Goal: Find specific page/section: Find specific page/section

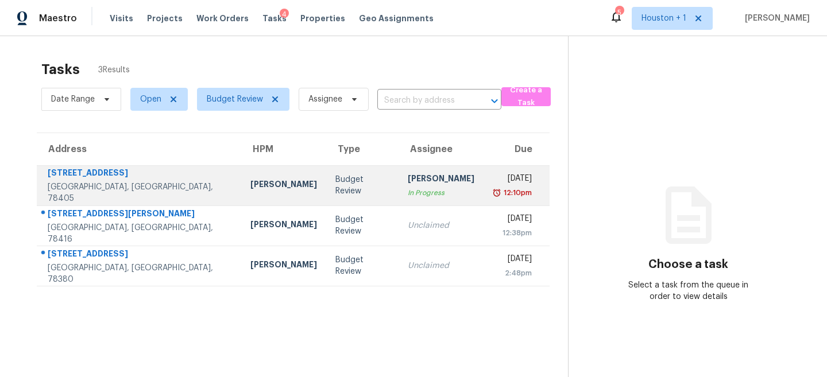
click at [335, 184] on div "Budget Review" at bounding box center [362, 185] width 54 height 23
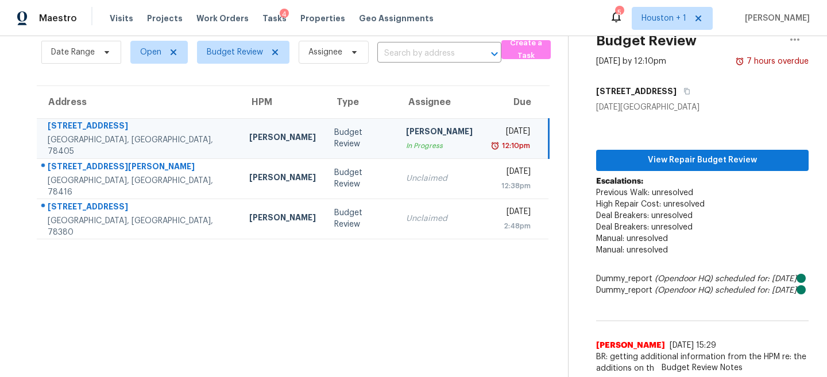
scroll to position [53, 0]
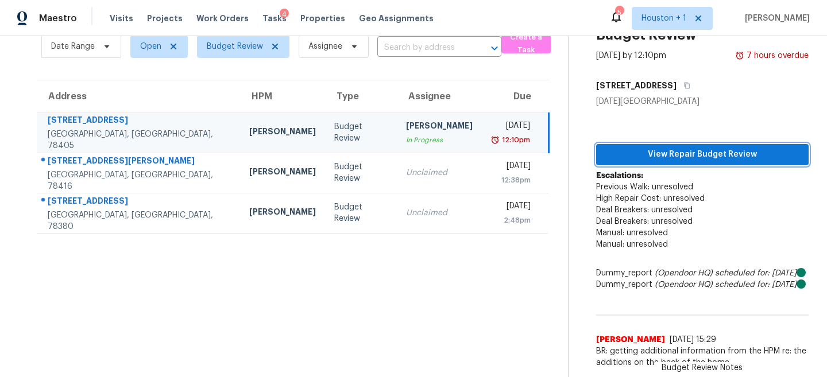
click at [722, 149] on span "View Repair Budget Review" at bounding box center [703, 155] width 194 height 14
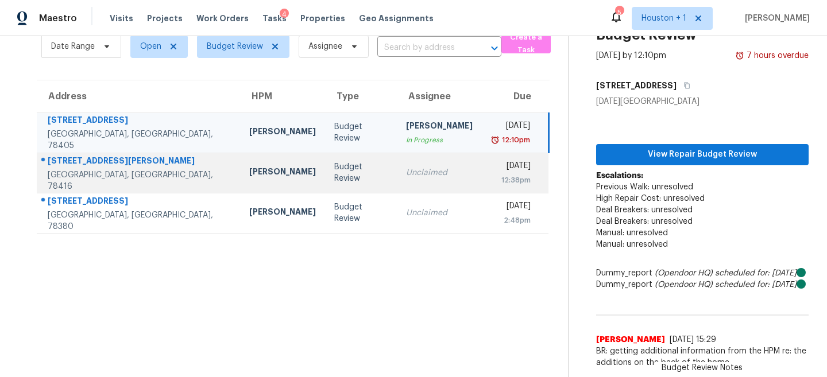
click at [397, 163] on td "Unclaimed" at bounding box center [439, 173] width 85 height 40
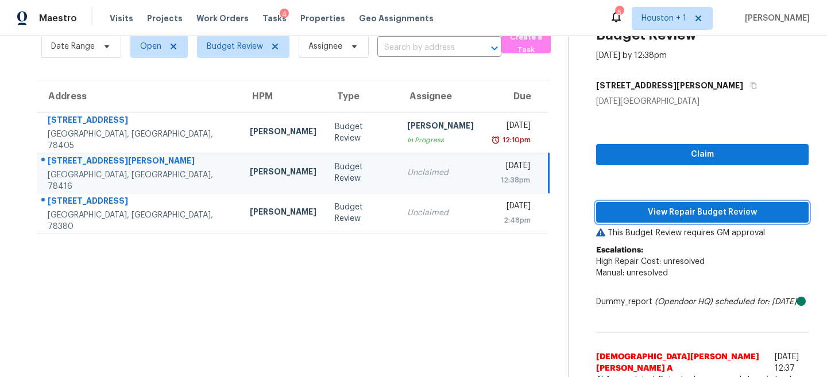
click at [716, 214] on span "View Repair Budget Review" at bounding box center [703, 213] width 194 height 14
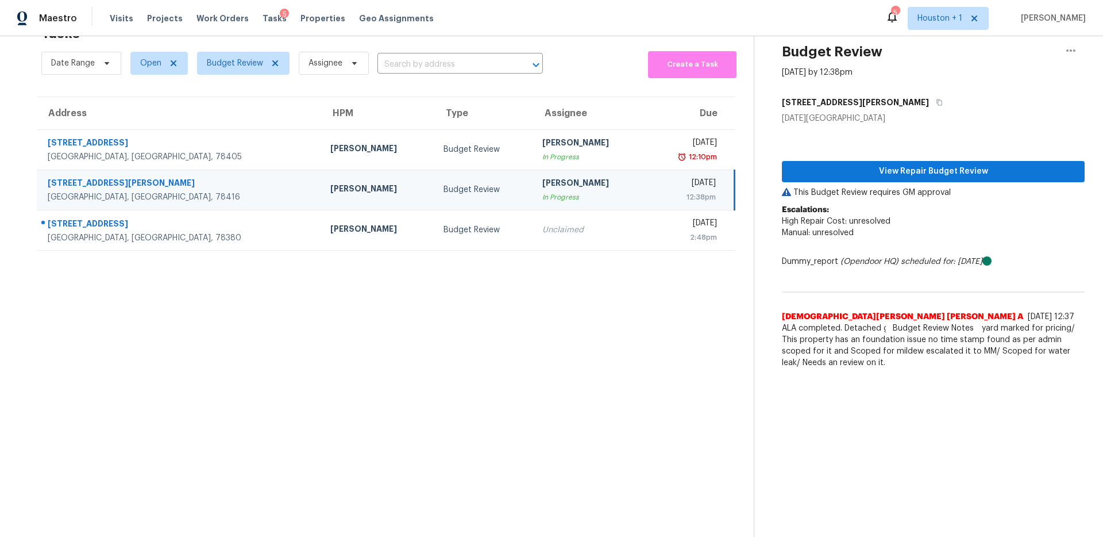
scroll to position [36, 0]
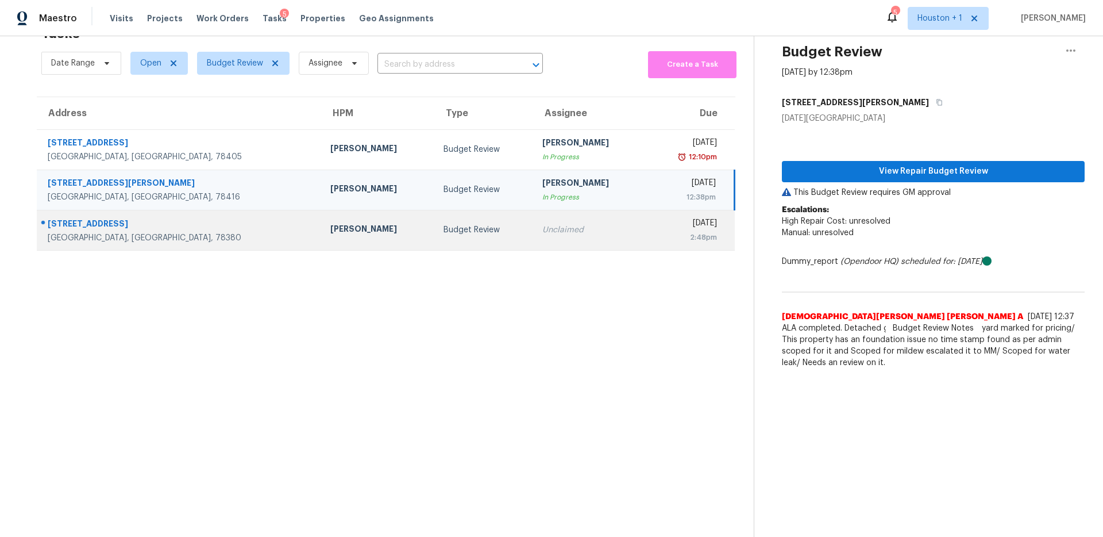
click at [438, 240] on td "Budget Review" at bounding box center [483, 230] width 99 height 40
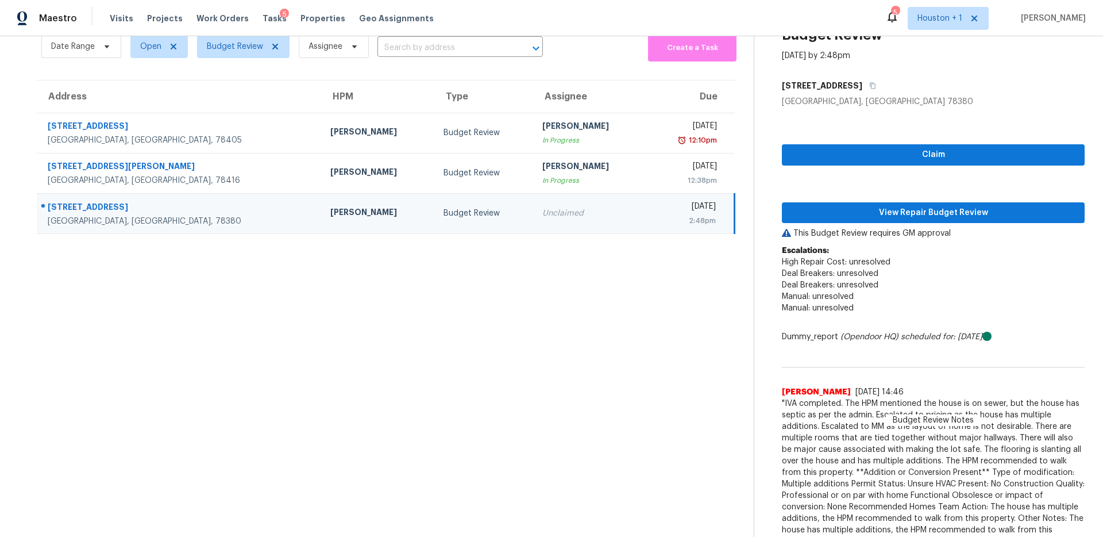
scroll to position [113, 0]
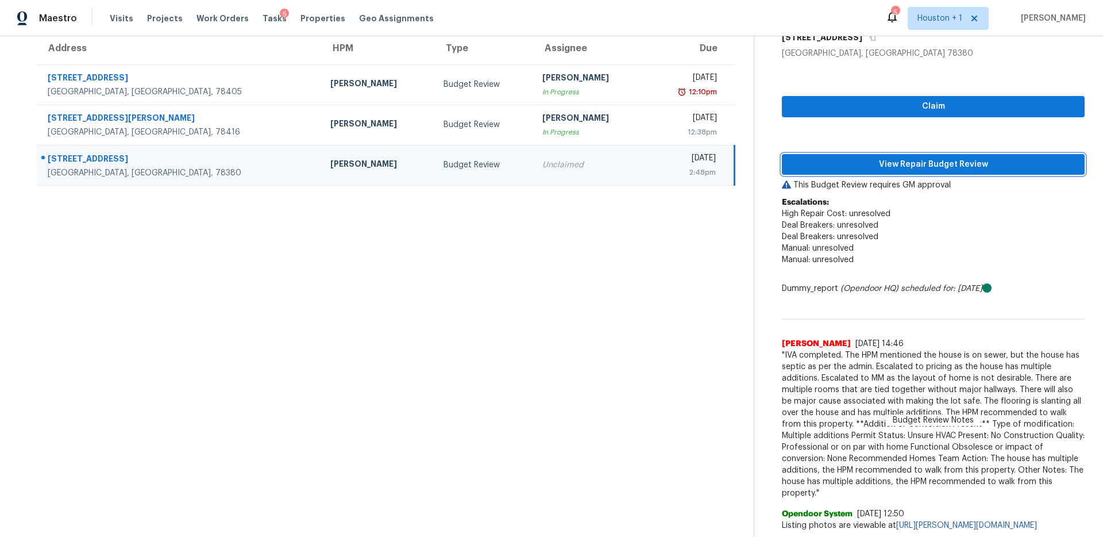
click at [827, 157] on span "View Repair Budget Review" at bounding box center [933, 164] width 284 height 14
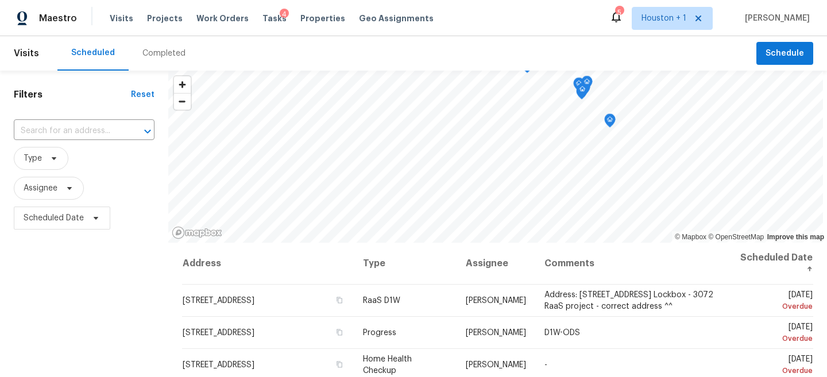
click at [165, 56] on div "Completed" at bounding box center [163, 53] width 43 height 11
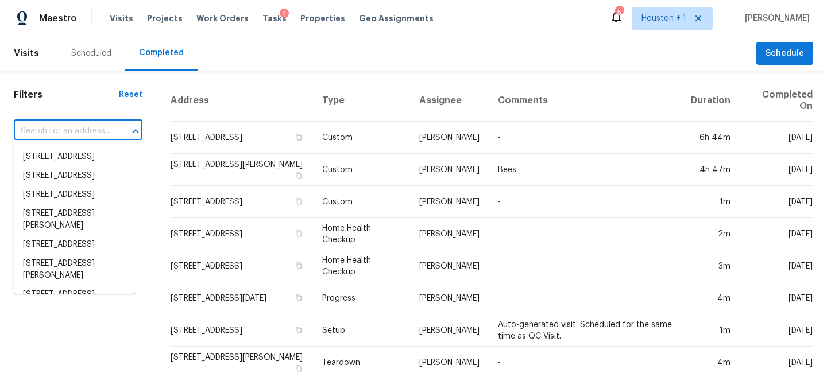
click at [41, 130] on input "text" at bounding box center [62, 131] width 97 height 18
paste input "[STREET_ADDRESS][DATE]"
type input "[STREET_ADDRESS][DATE]"
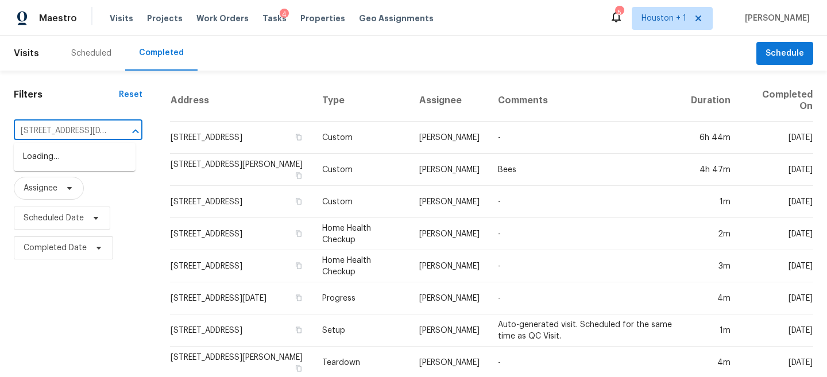
scroll to position [0, 92]
click at [53, 163] on li "[STREET_ADDRESS][DATE]" at bounding box center [75, 157] width 122 height 19
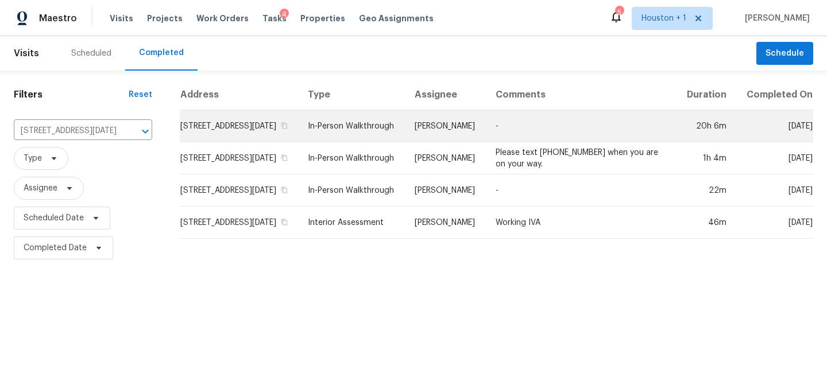
click at [451, 138] on td "[PERSON_NAME]" at bounding box center [446, 126] width 80 height 32
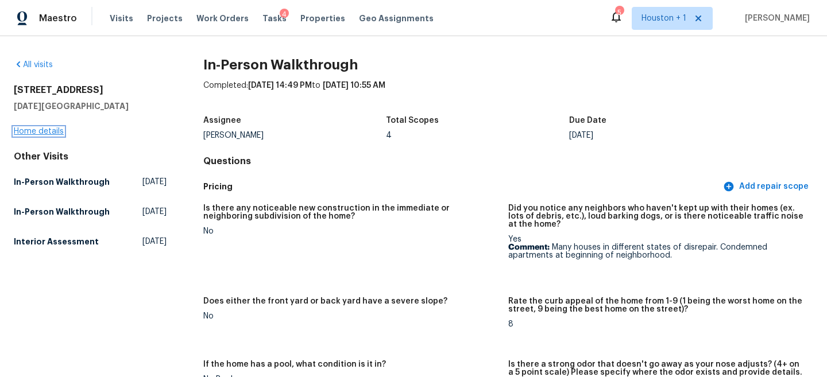
click at [54, 129] on link "Home details" at bounding box center [39, 132] width 50 height 8
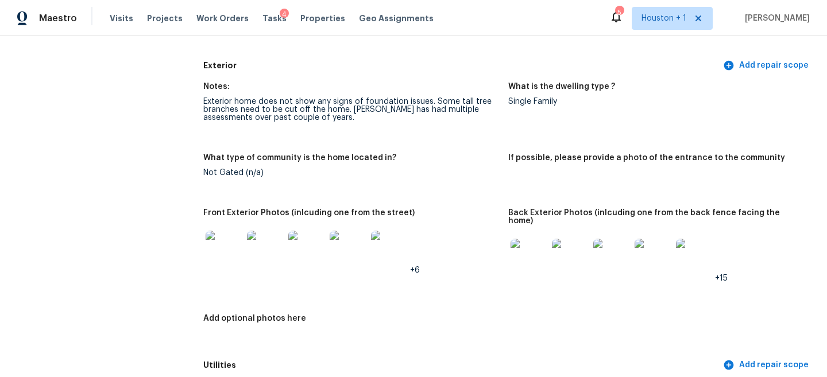
scroll to position [423, 0]
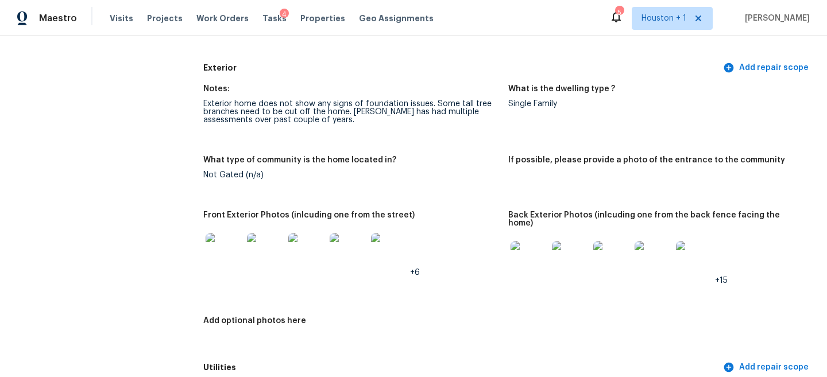
click at [256, 111] on div "Exterior home does not show any signs of foundation issues. Some tall tree bran…" at bounding box center [351, 112] width 296 height 24
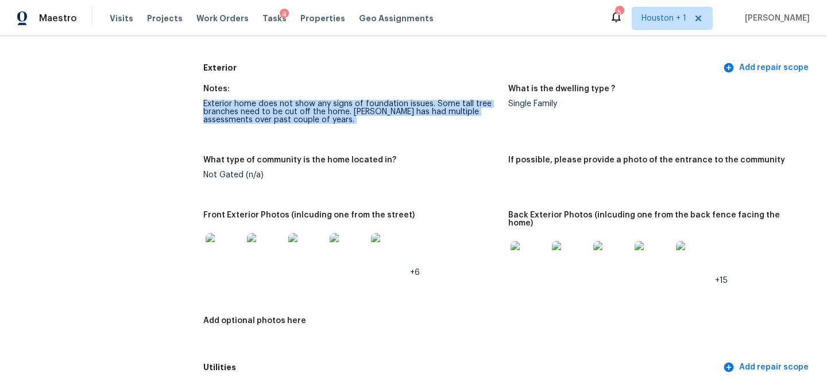
click at [256, 111] on div "Exterior home does not show any signs of foundation issues. Some tall tree bran…" at bounding box center [351, 112] width 296 height 24
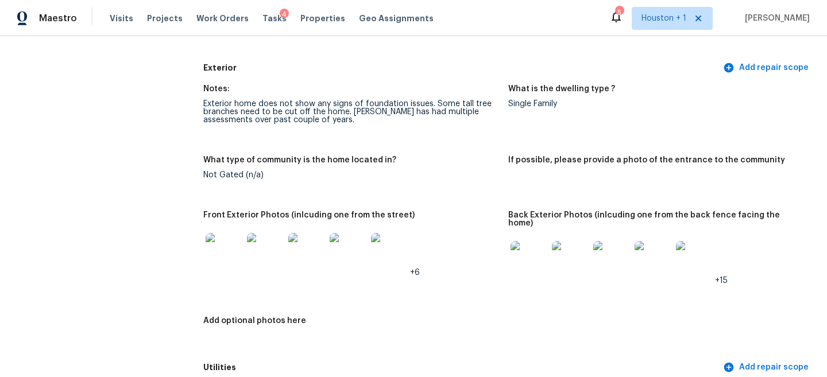
click at [221, 260] on img at bounding box center [224, 251] width 37 height 37
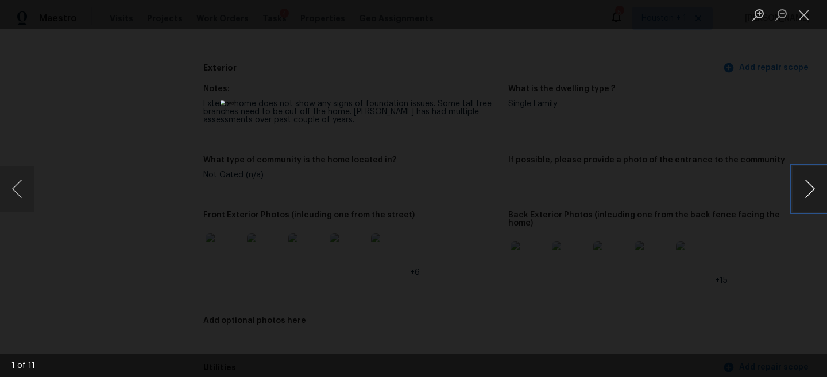
click at [812, 192] on button "Next image" at bounding box center [810, 189] width 34 height 46
click at [811, 192] on button "Next image" at bounding box center [810, 189] width 34 height 46
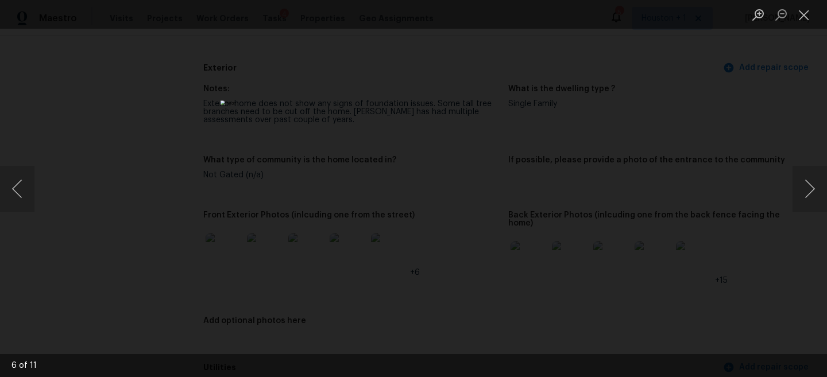
click at [644, 83] on div "Lightbox" at bounding box center [413, 188] width 827 height 377
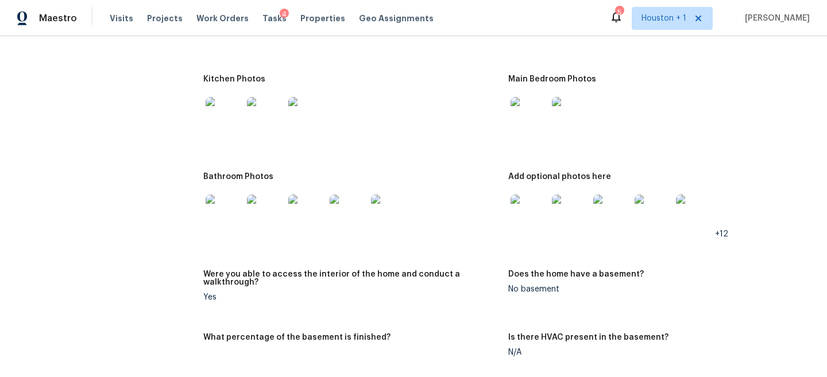
scroll to position [1272, 0]
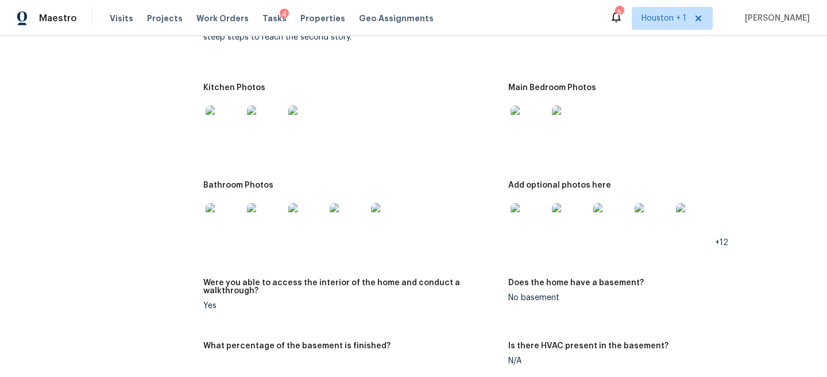
click at [213, 121] on img at bounding box center [224, 124] width 37 height 37
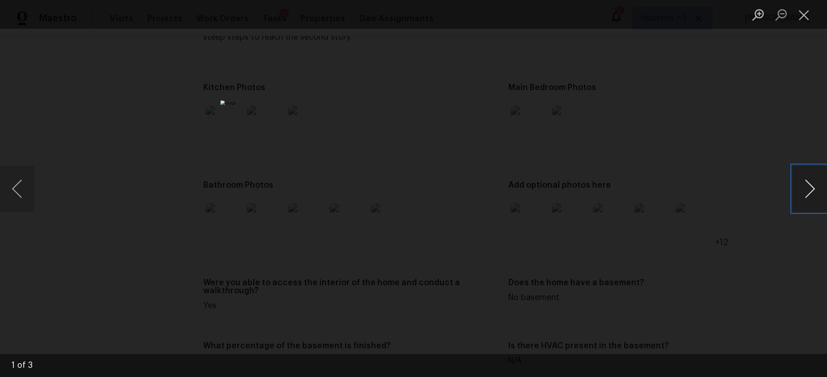
click at [803, 179] on button "Next image" at bounding box center [810, 189] width 34 height 46
click at [730, 149] on div "Lightbox" at bounding box center [413, 188] width 827 height 377
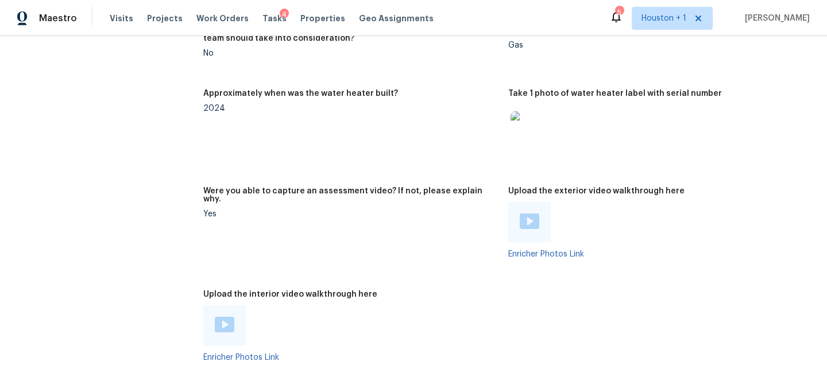
scroll to position [2065, 0]
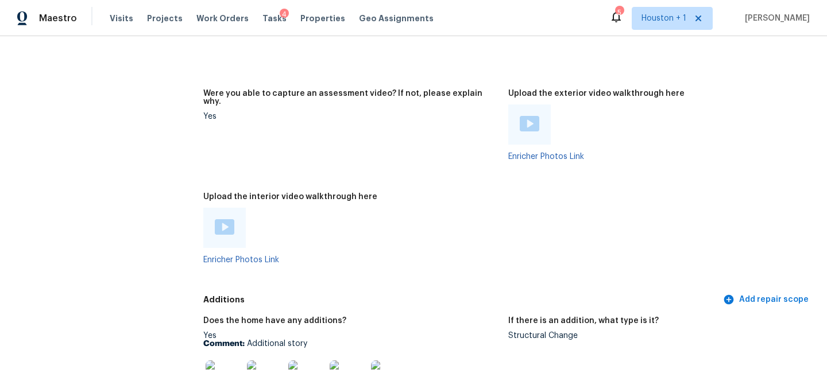
click at [574, 90] on h5 "Upload the exterior video walkthrough here" at bounding box center [596, 94] width 176 height 8
click at [531, 116] on img at bounding box center [530, 124] width 20 height 16
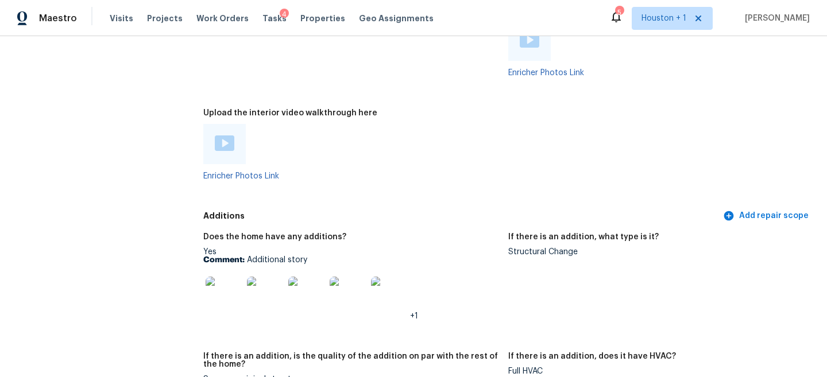
scroll to position [2119, 0]
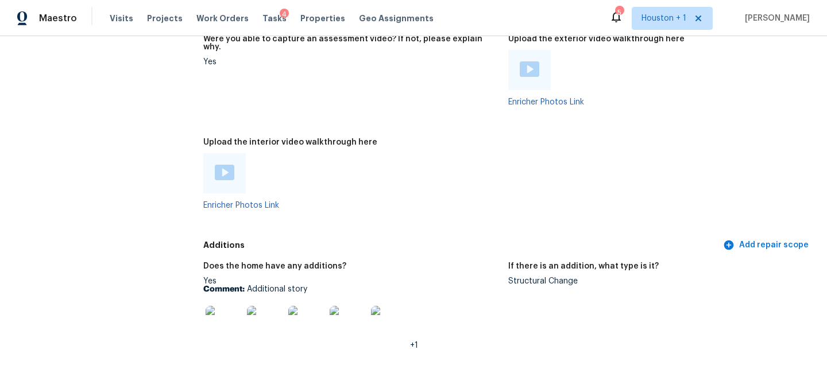
click at [226, 165] on img at bounding box center [225, 173] width 20 height 16
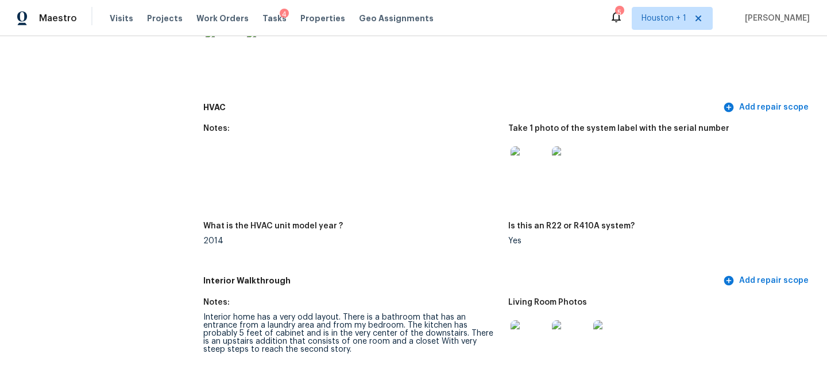
scroll to position [1124, 0]
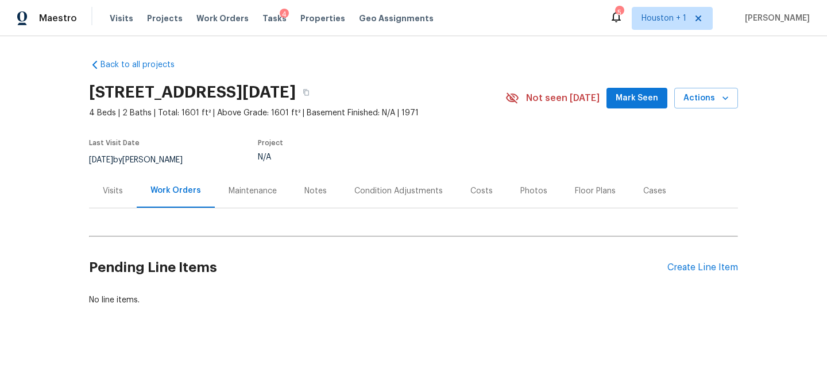
click at [582, 184] on div "Floor Plans" at bounding box center [595, 191] width 68 height 34
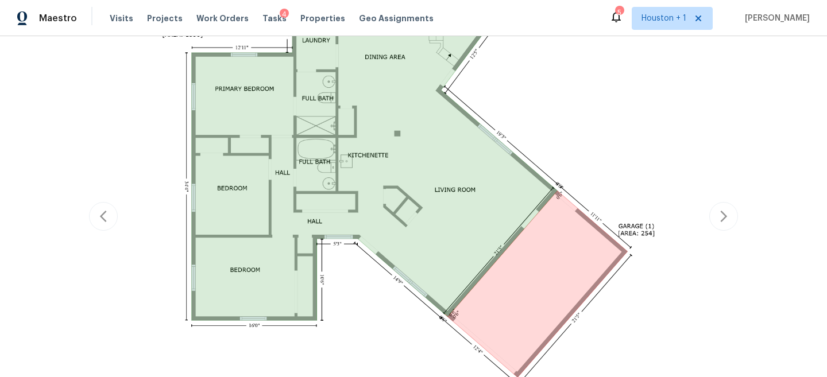
scroll to position [222, 0]
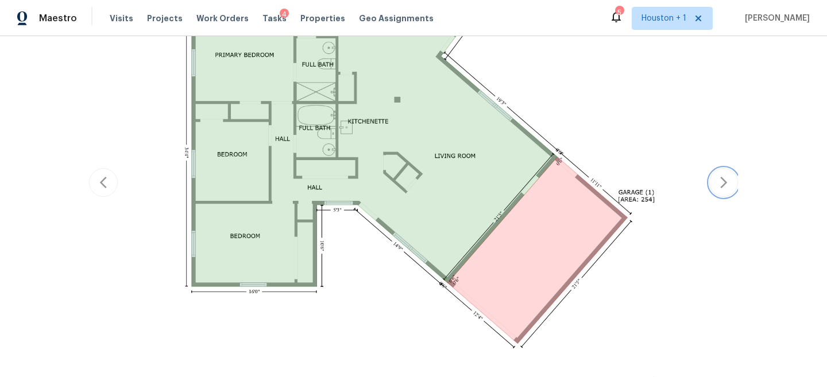
click at [727, 187] on icon "button" at bounding box center [724, 183] width 14 height 14
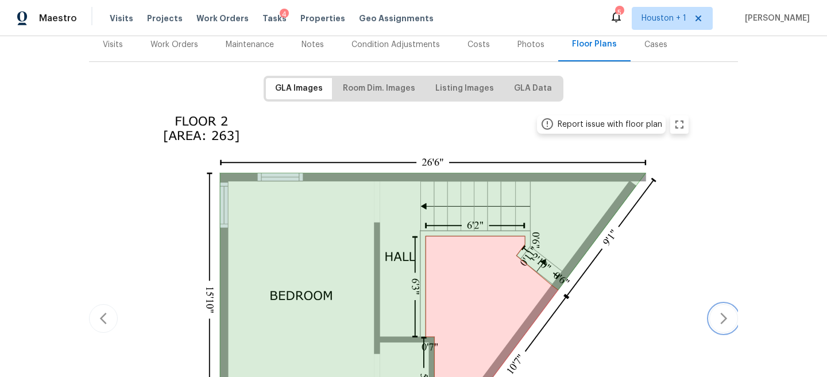
scroll to position [295, 0]
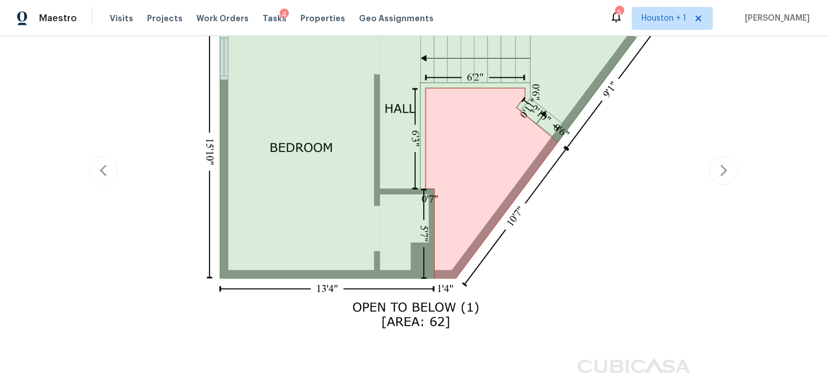
click at [86, 183] on div "Back to all projects [STREET_ADDRESS][DATE] 4 Beds | 2 Baths | Total: 1601 ft² …" at bounding box center [413, 206] width 827 height 341
click at [100, 171] on icon "button" at bounding box center [104, 171] width 14 height 14
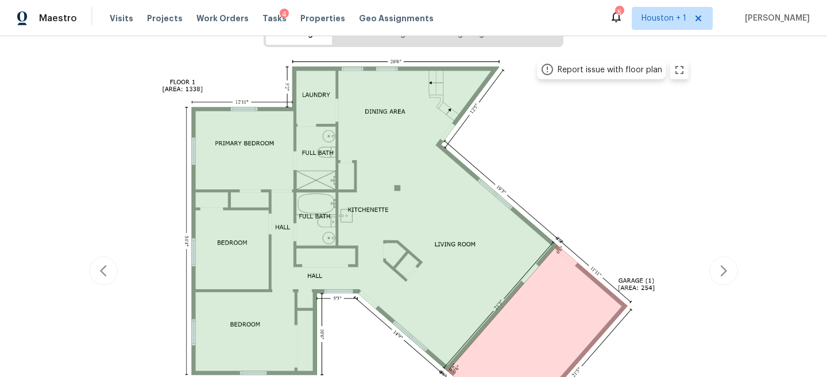
scroll to position [0, 0]
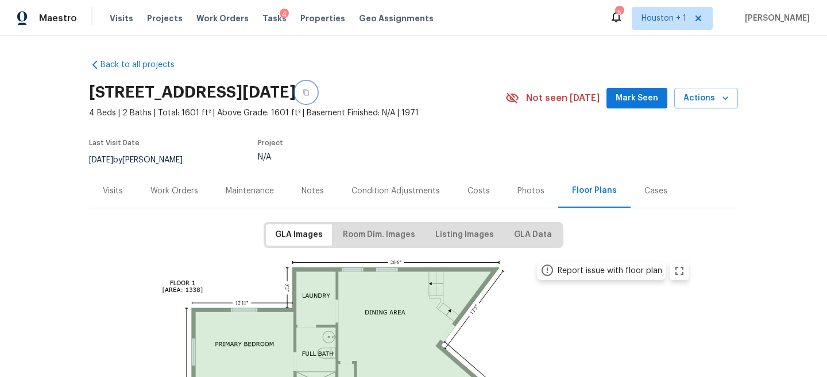
click at [317, 86] on button "button" at bounding box center [306, 92] width 21 height 21
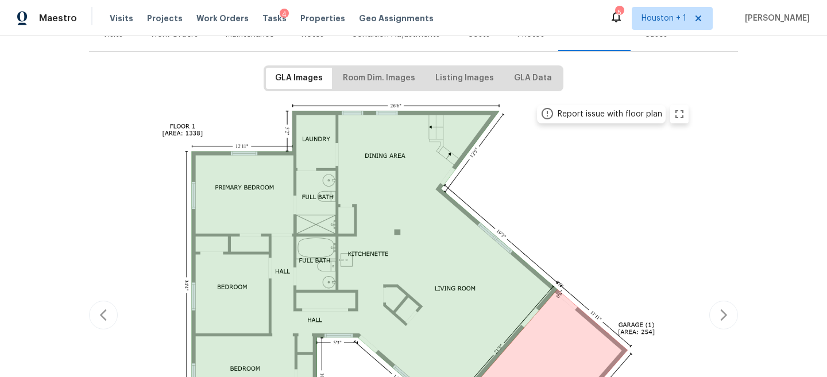
scroll to position [169, 0]
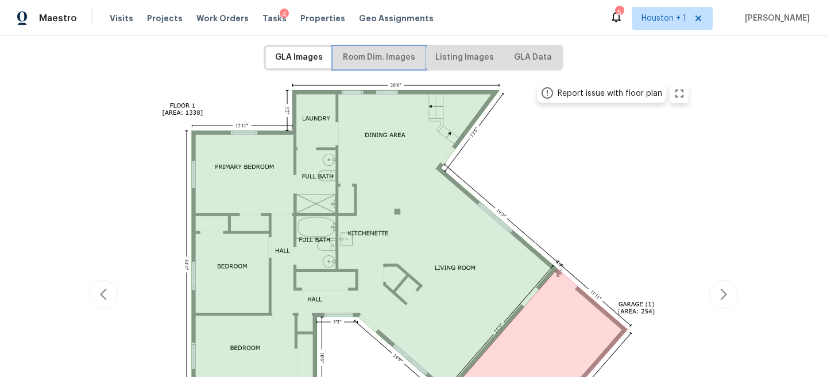
click at [368, 54] on span "Room Dim. Images" at bounding box center [379, 58] width 72 height 14
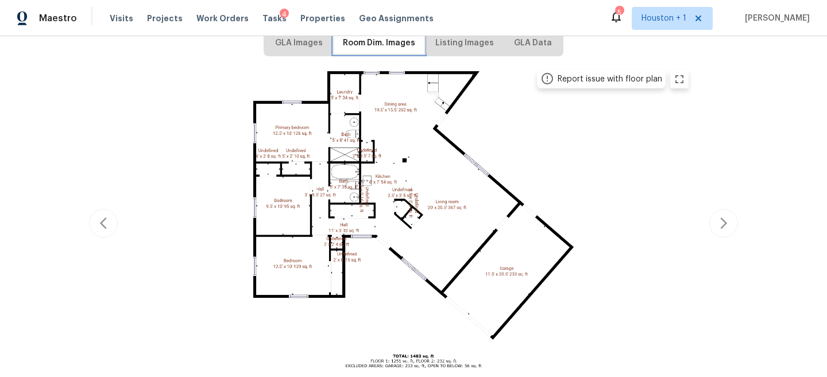
scroll to position [192, 0]
click at [720, 216] on icon "button" at bounding box center [724, 223] width 14 height 14
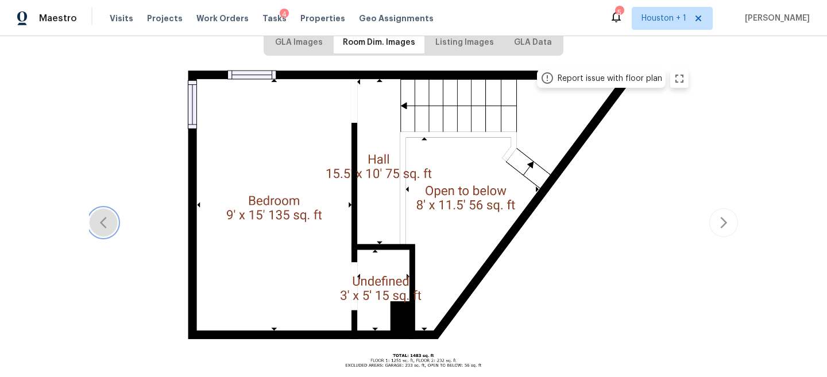
click at [101, 225] on icon "button" at bounding box center [104, 223] width 14 height 14
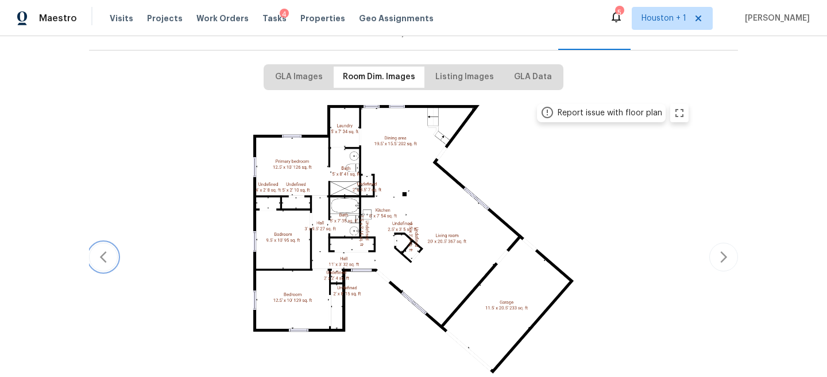
scroll to position [182, 0]
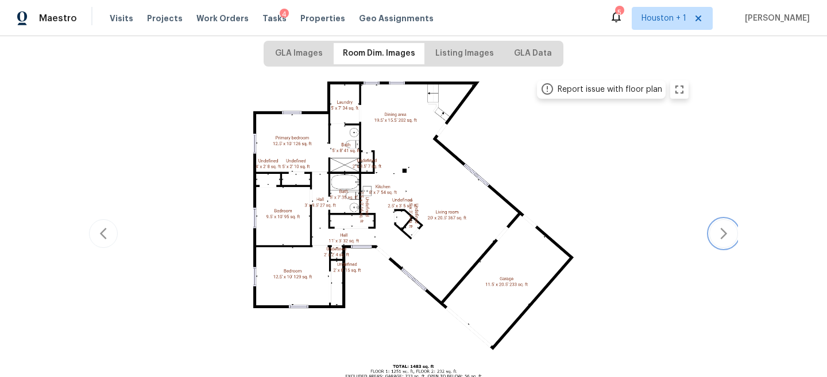
click at [711, 236] on button "button" at bounding box center [723, 233] width 29 height 29
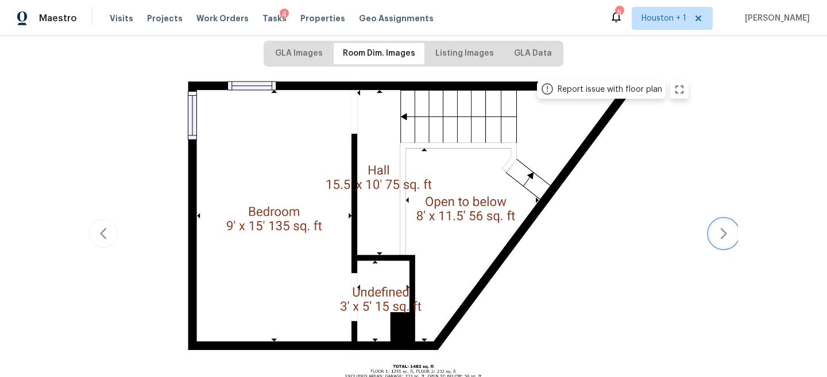
click at [712, 236] on button "button" at bounding box center [723, 233] width 29 height 29
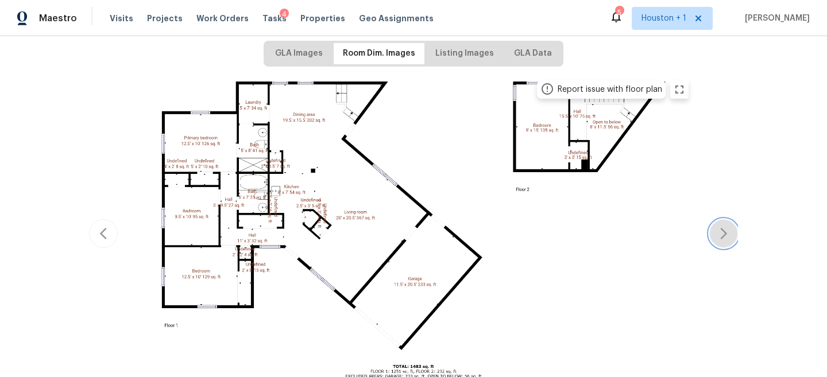
click at [712, 236] on button "button" at bounding box center [723, 233] width 29 height 29
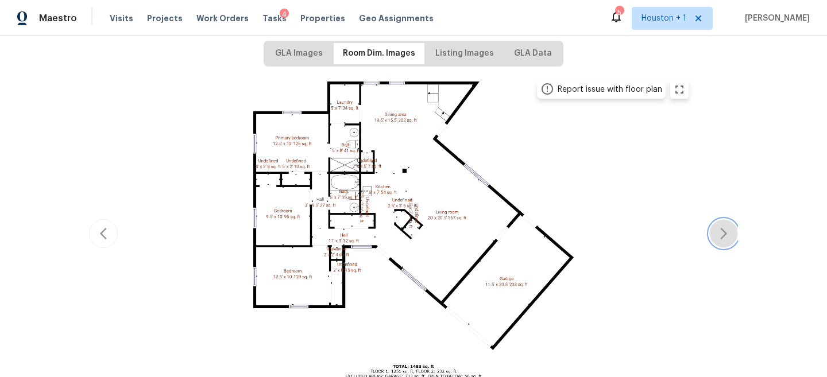
click at [723, 232] on icon "button" at bounding box center [724, 234] width 14 height 14
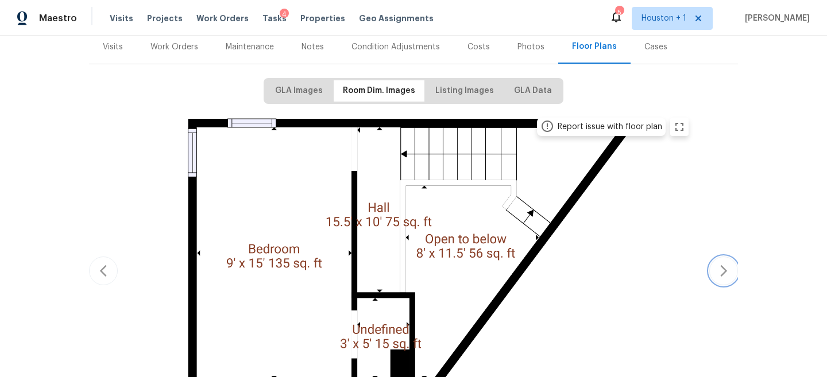
scroll to position [119, 0]
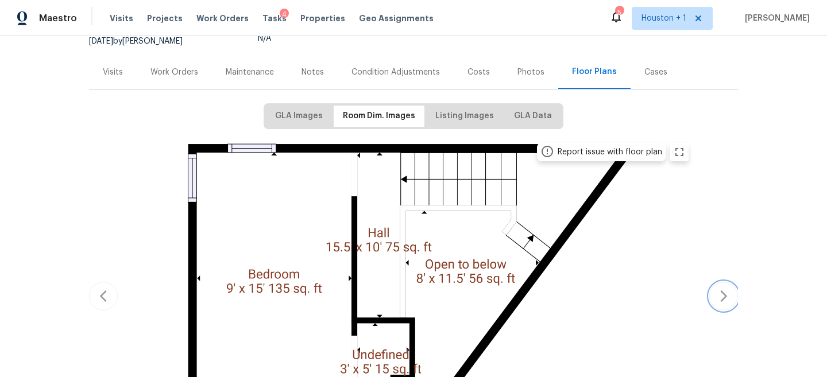
click at [714, 290] on button "button" at bounding box center [723, 296] width 29 height 29
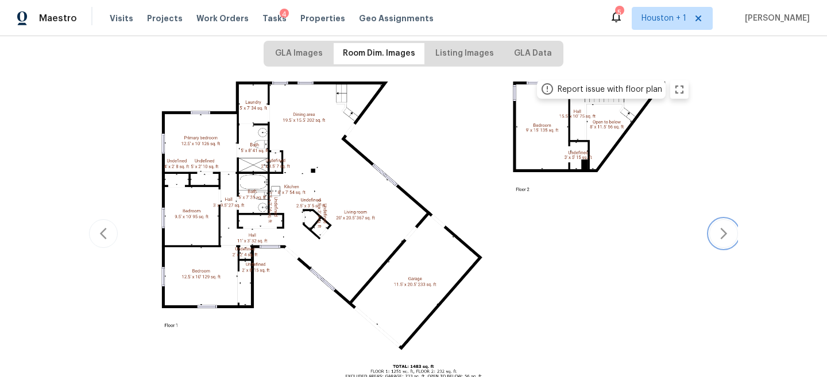
scroll to position [186, 0]
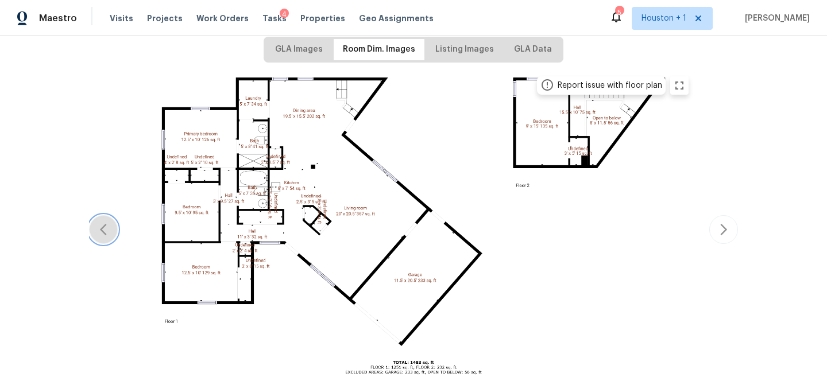
click at [91, 230] on button "button" at bounding box center [103, 229] width 29 height 29
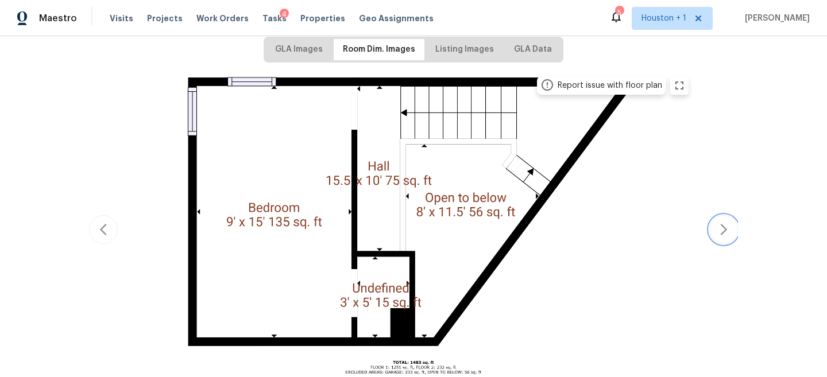
click at [715, 224] on button "button" at bounding box center [723, 229] width 29 height 29
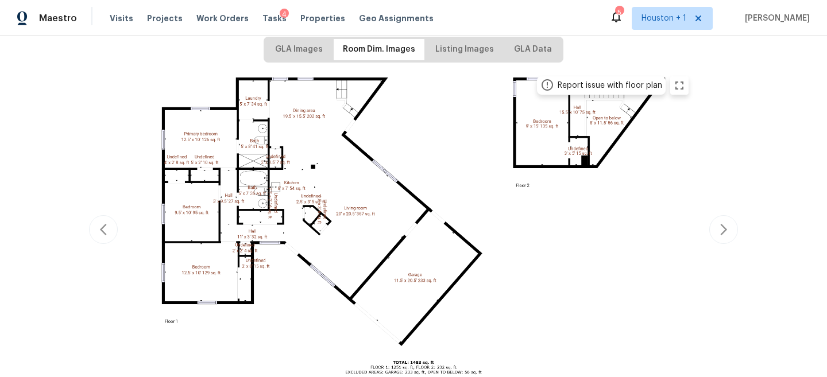
click at [307, 181] on img at bounding box center [414, 228] width 564 height 317
click at [255, 149] on img at bounding box center [414, 228] width 564 height 317
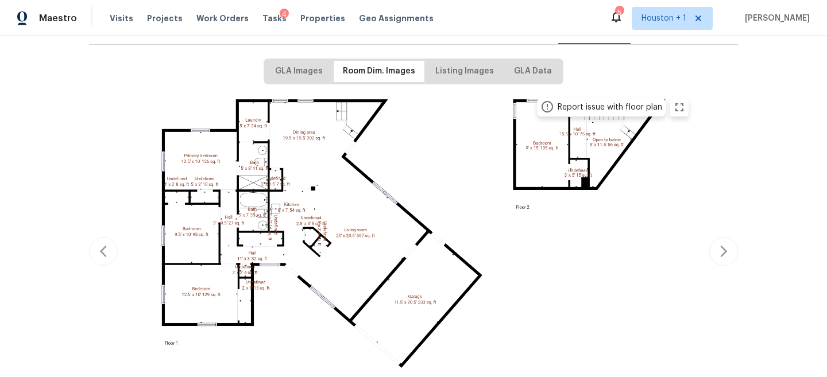
scroll to position [158, 0]
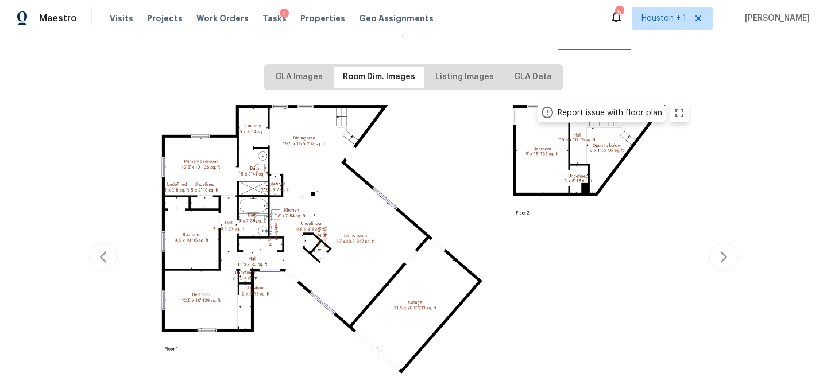
click at [340, 147] on img at bounding box center [414, 255] width 564 height 317
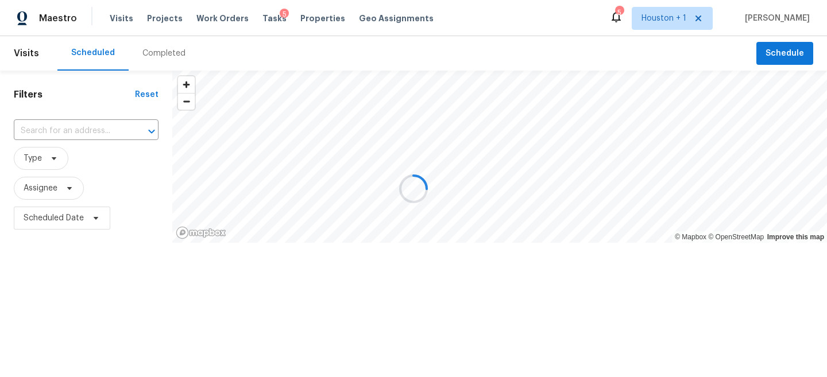
click at [167, 56] on div at bounding box center [413, 188] width 827 height 377
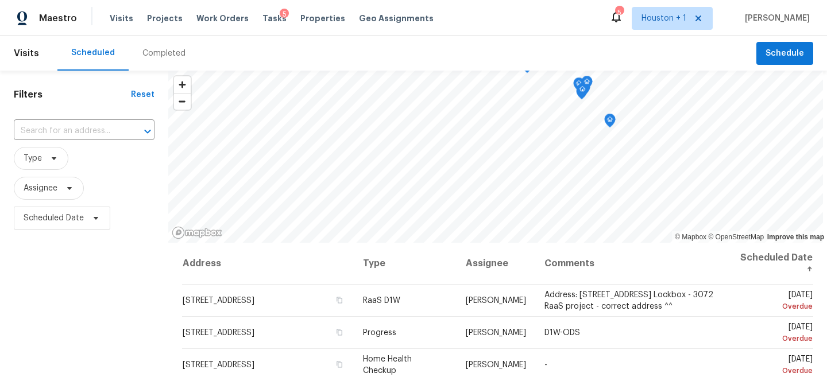
click at [163, 54] on div "Completed" at bounding box center [163, 53] width 43 height 11
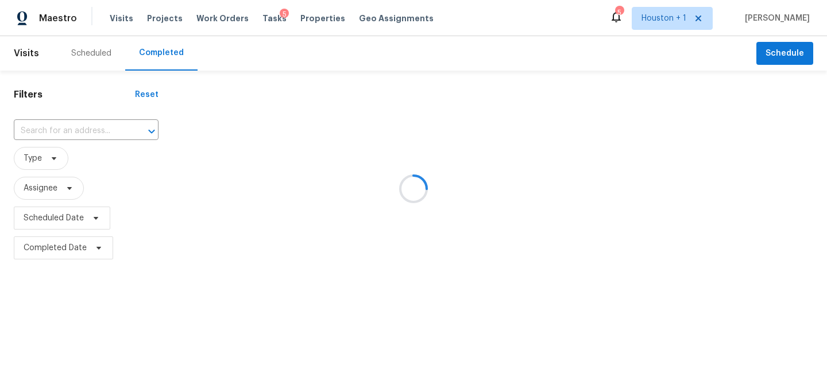
click at [84, 135] on div at bounding box center [413, 188] width 827 height 377
click at [65, 134] on input "text" at bounding box center [70, 131] width 113 height 18
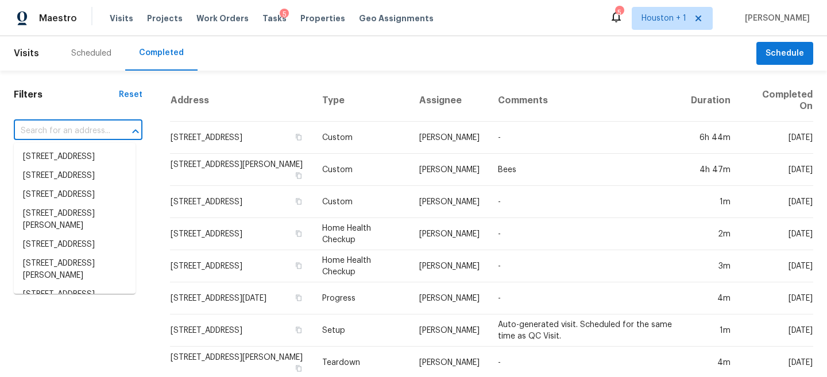
paste input "1834 Hudson St, Corpus Christi, TX 78416"
type input "1834 Hudson St, Corpus Christi, TX 78416"
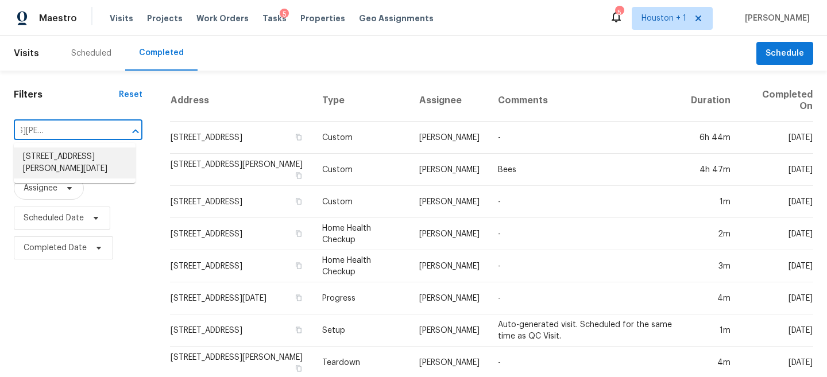
click at [83, 163] on li "1834 Hudson St, Corpus Christi, TX 78416" at bounding box center [75, 163] width 122 height 31
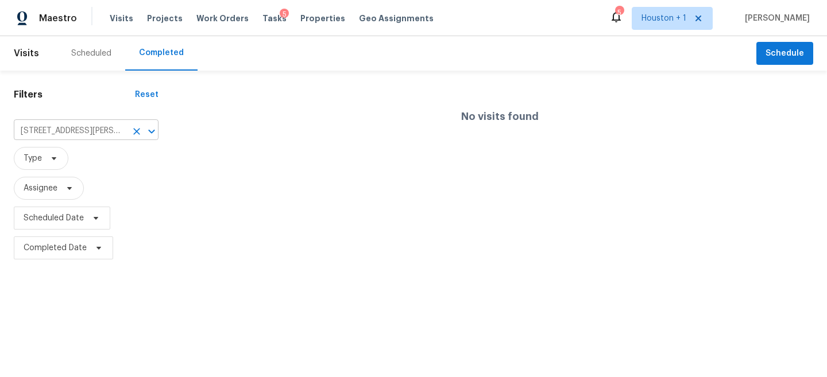
click at [95, 138] on input "1834 Hudson St, Corpus Christi, TX 78416" at bounding box center [70, 131] width 113 height 18
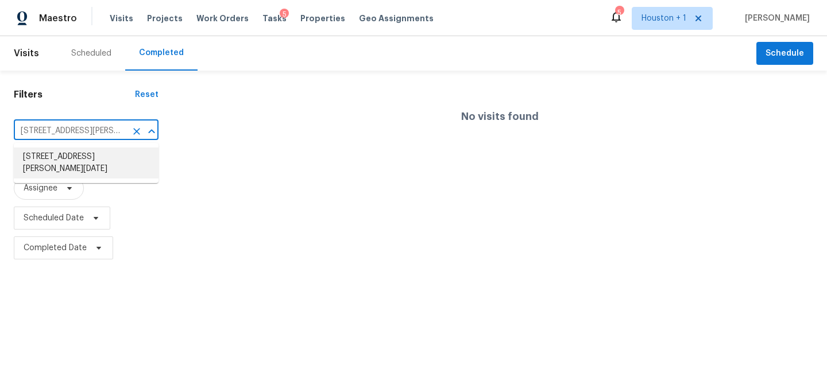
click at [92, 165] on li "1834 Hudson St, Corpus Christi, TX 78416" at bounding box center [86, 163] width 145 height 31
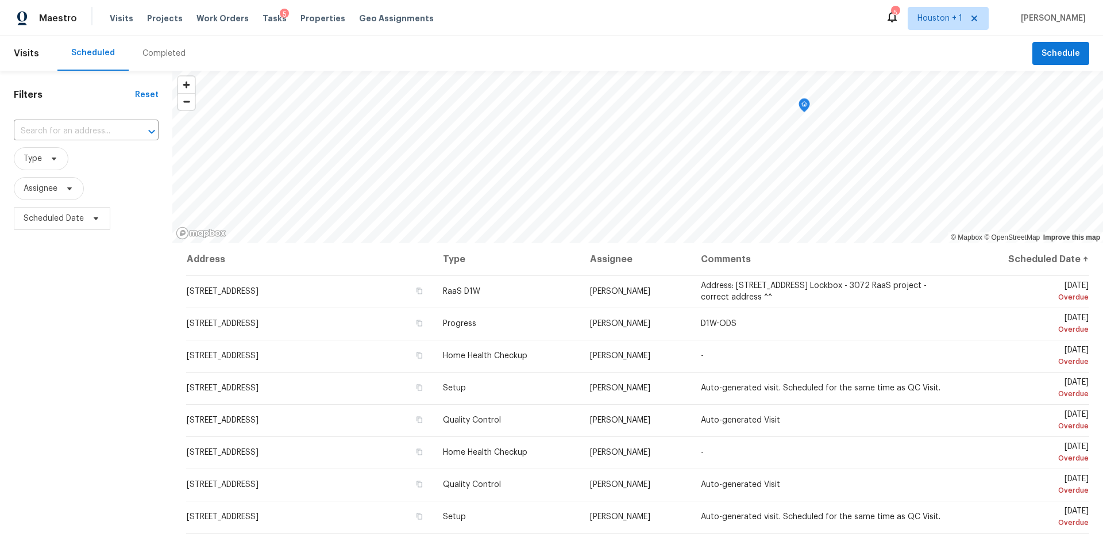
click at [175, 26] on div "Visits Projects Work Orders Tasks 5 Properties Geo Assignments" at bounding box center [279, 18] width 338 height 23
click at [167, 19] on span "Projects" at bounding box center [165, 18] width 36 height 11
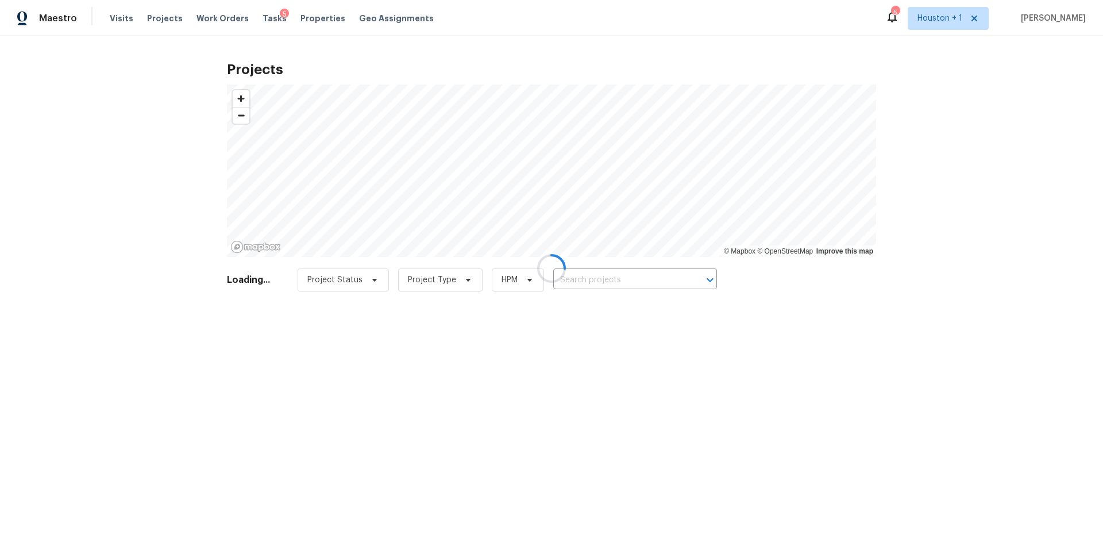
click at [657, 264] on div at bounding box center [551, 268] width 1103 height 537
click at [634, 278] on div at bounding box center [551, 268] width 1103 height 537
click at [628, 285] on div at bounding box center [551, 268] width 1103 height 537
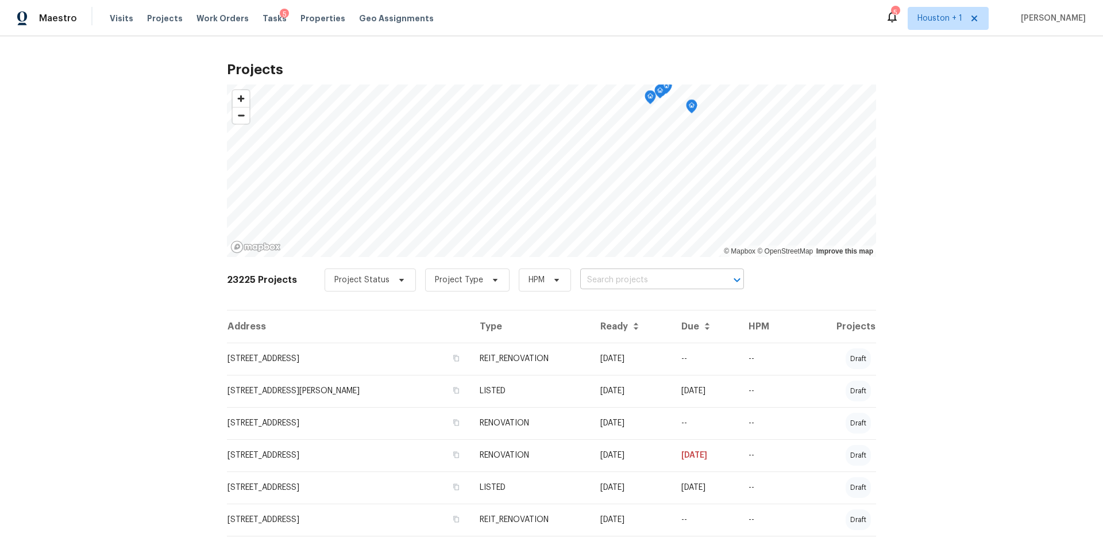
click at [653, 280] on input "text" at bounding box center [646, 280] width 132 height 18
type input "Circlewoo"
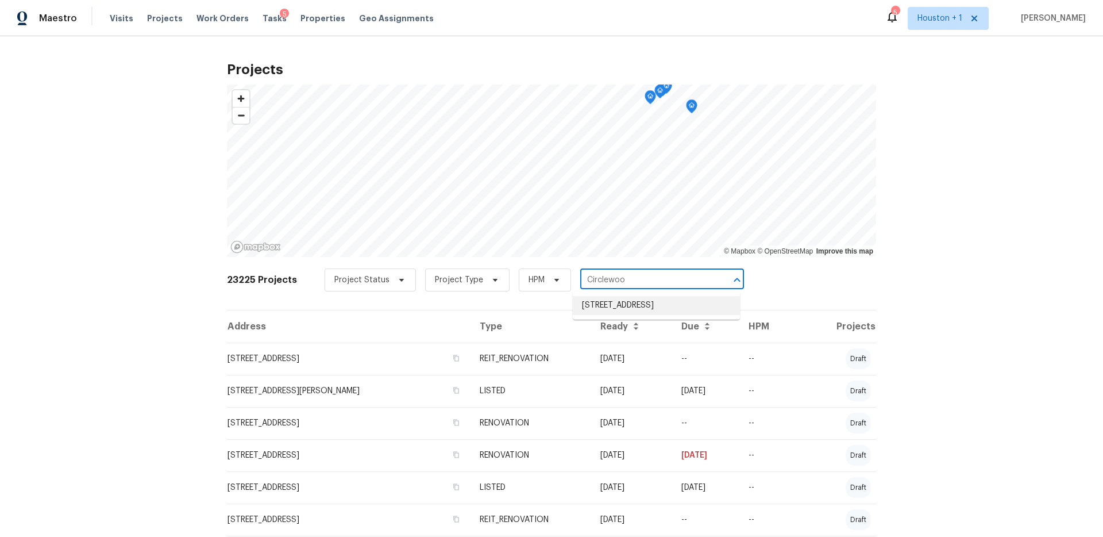
click at [638, 314] on li "[STREET_ADDRESS]" at bounding box center [656, 305] width 167 height 19
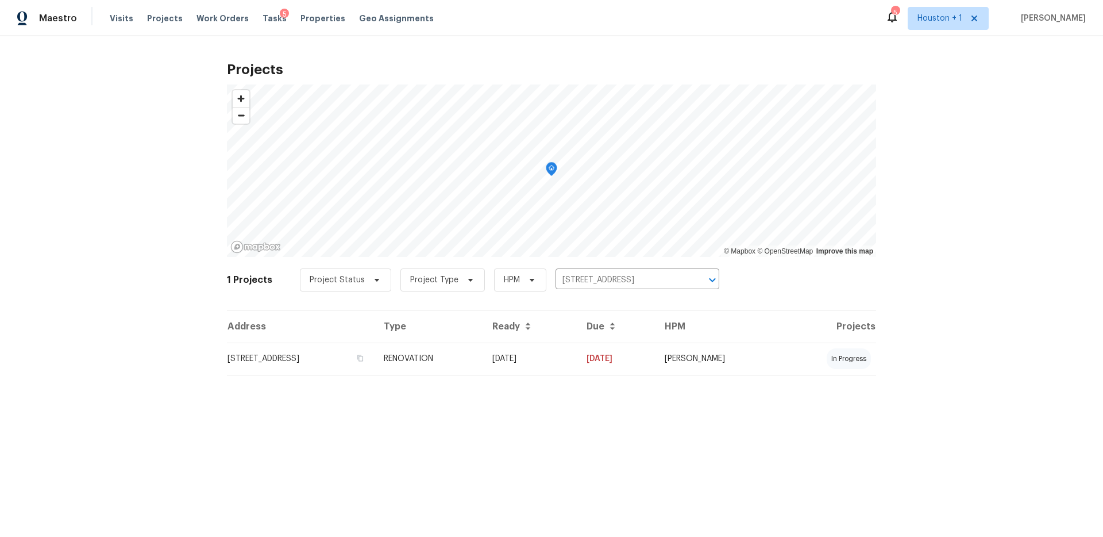
click at [479, 367] on td "RENOVATION" at bounding box center [429, 358] width 109 height 32
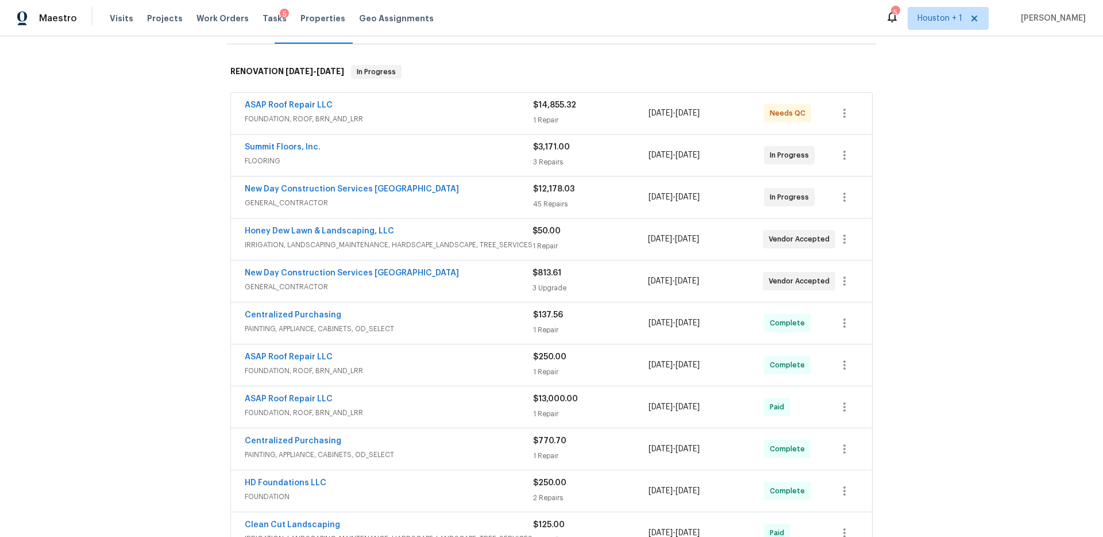
scroll to position [165, 0]
click at [466, 285] on span "GENERAL_CONTRACTOR" at bounding box center [389, 285] width 288 height 11
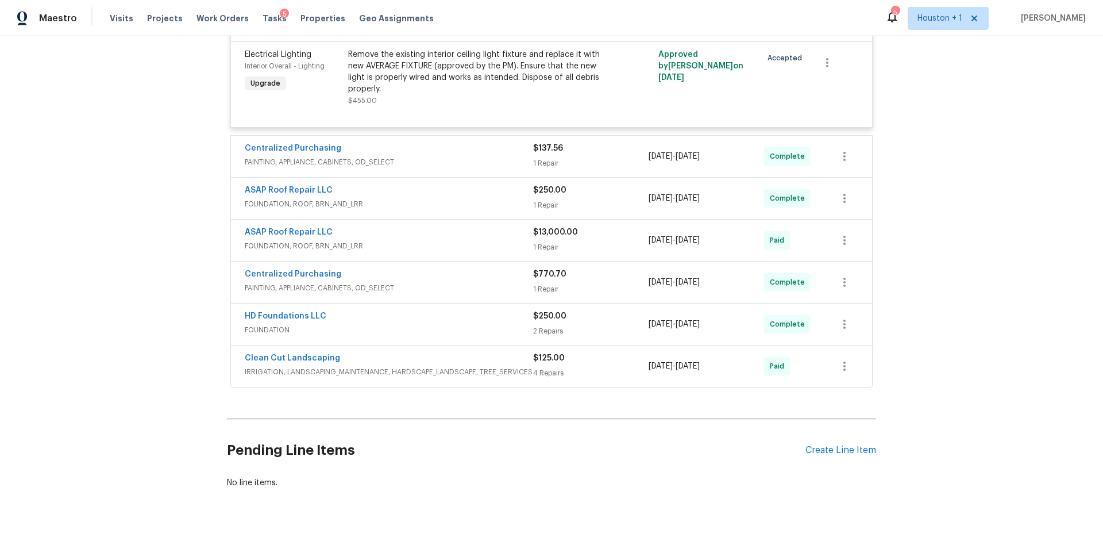
scroll to position [604, 0]
